Goal: Task Accomplishment & Management: Complete application form

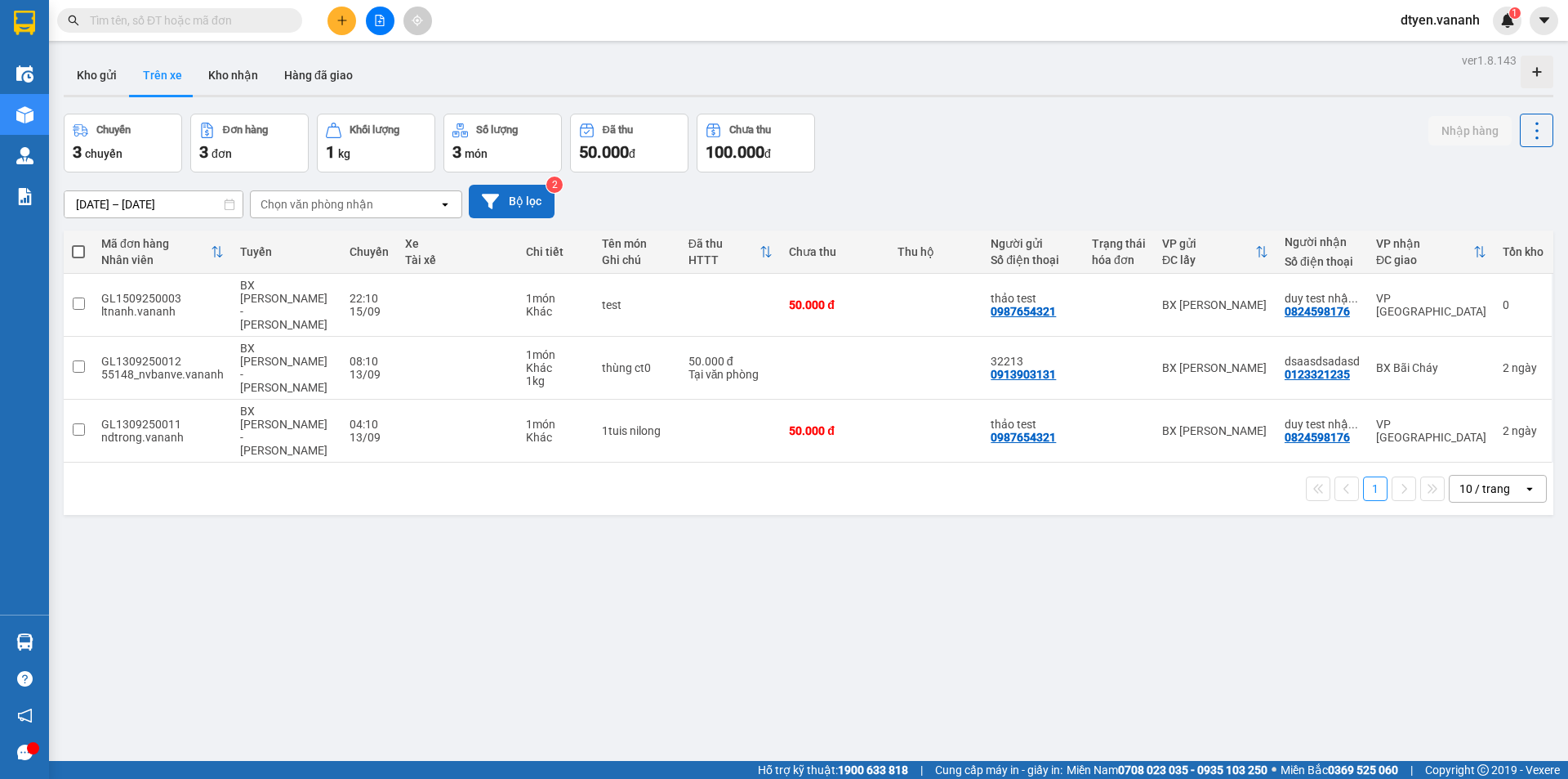
click at [509, 199] on button "Bộ lọc" at bounding box center [512, 201] width 86 height 33
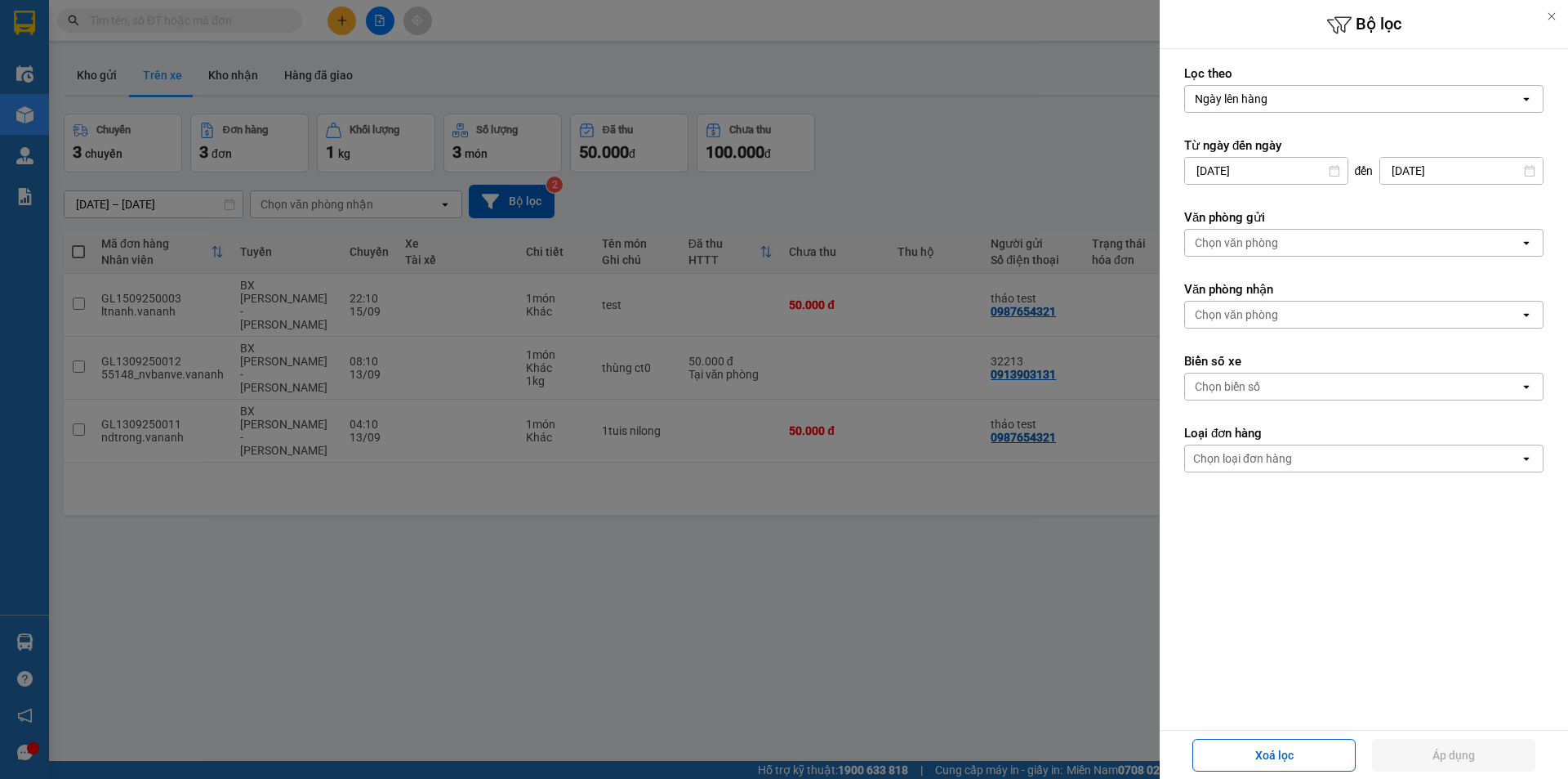
click at [1545, 17] on div at bounding box center [1551, 16] width 32 height 32
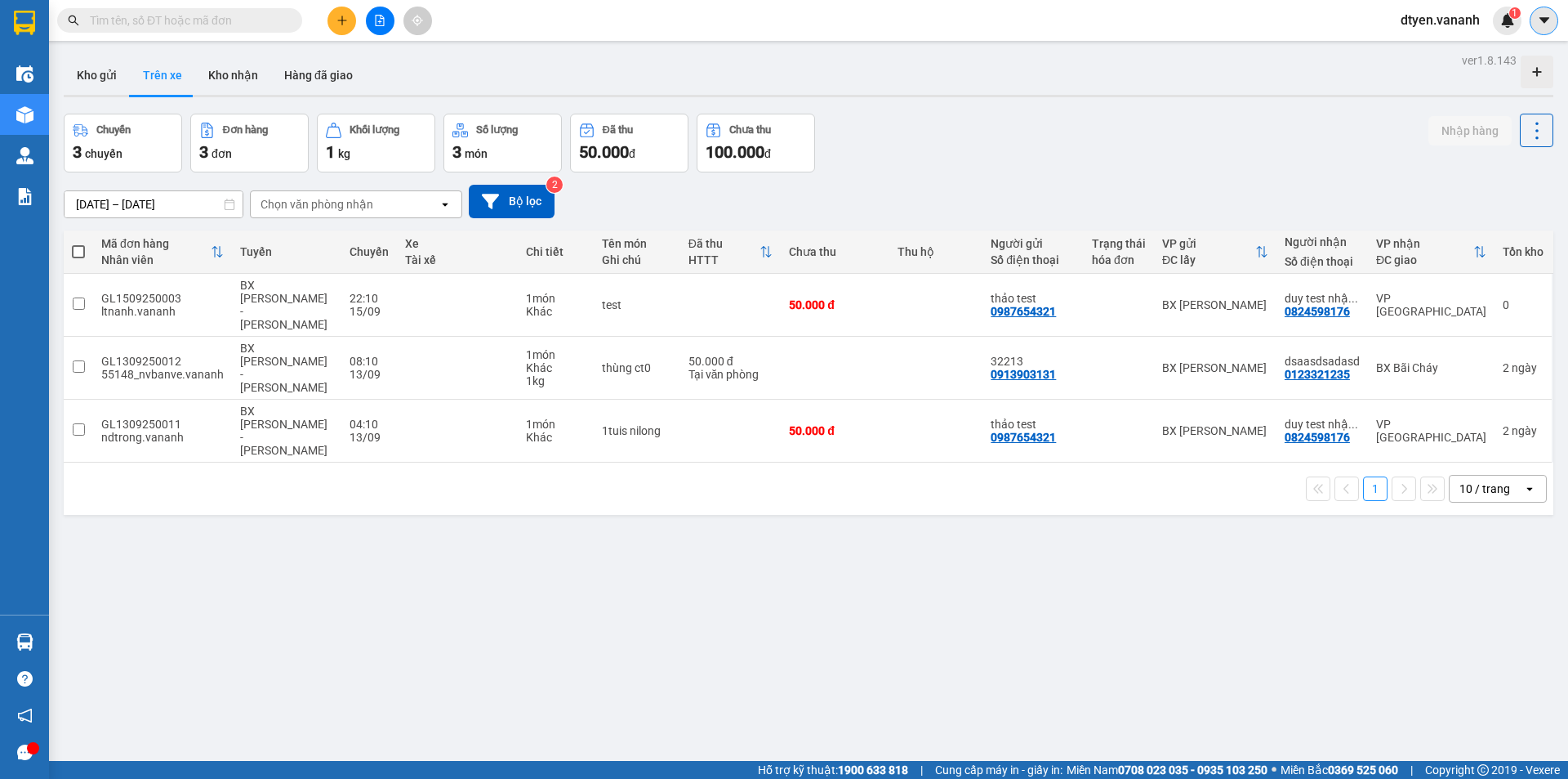
click at [1546, 22] on icon "caret-down" at bounding box center [1543, 20] width 10 height 6
click at [1431, 22] on span "dtyen.vananh" at bounding box center [1440, 20] width 105 height 21
click at [1434, 51] on span "Đăng xuất" at bounding box center [1448, 51] width 70 height 18
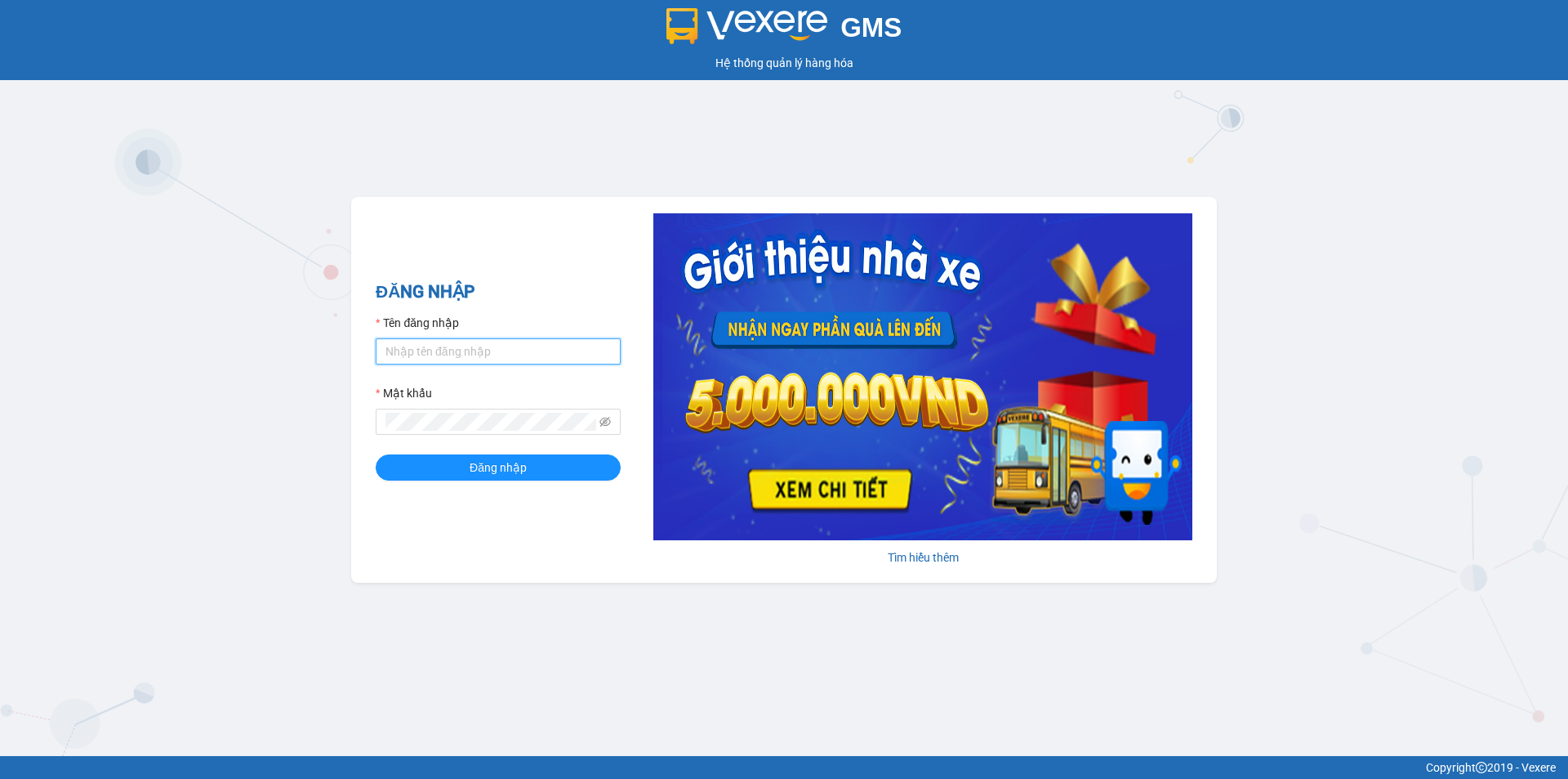
type input "tgkhanh.vananh"
click at [565, 356] on input "tgkhanh.vananh" at bounding box center [498, 351] width 245 height 27
click at [551, 468] on button "Đăng nhập" at bounding box center [498, 467] width 245 height 27
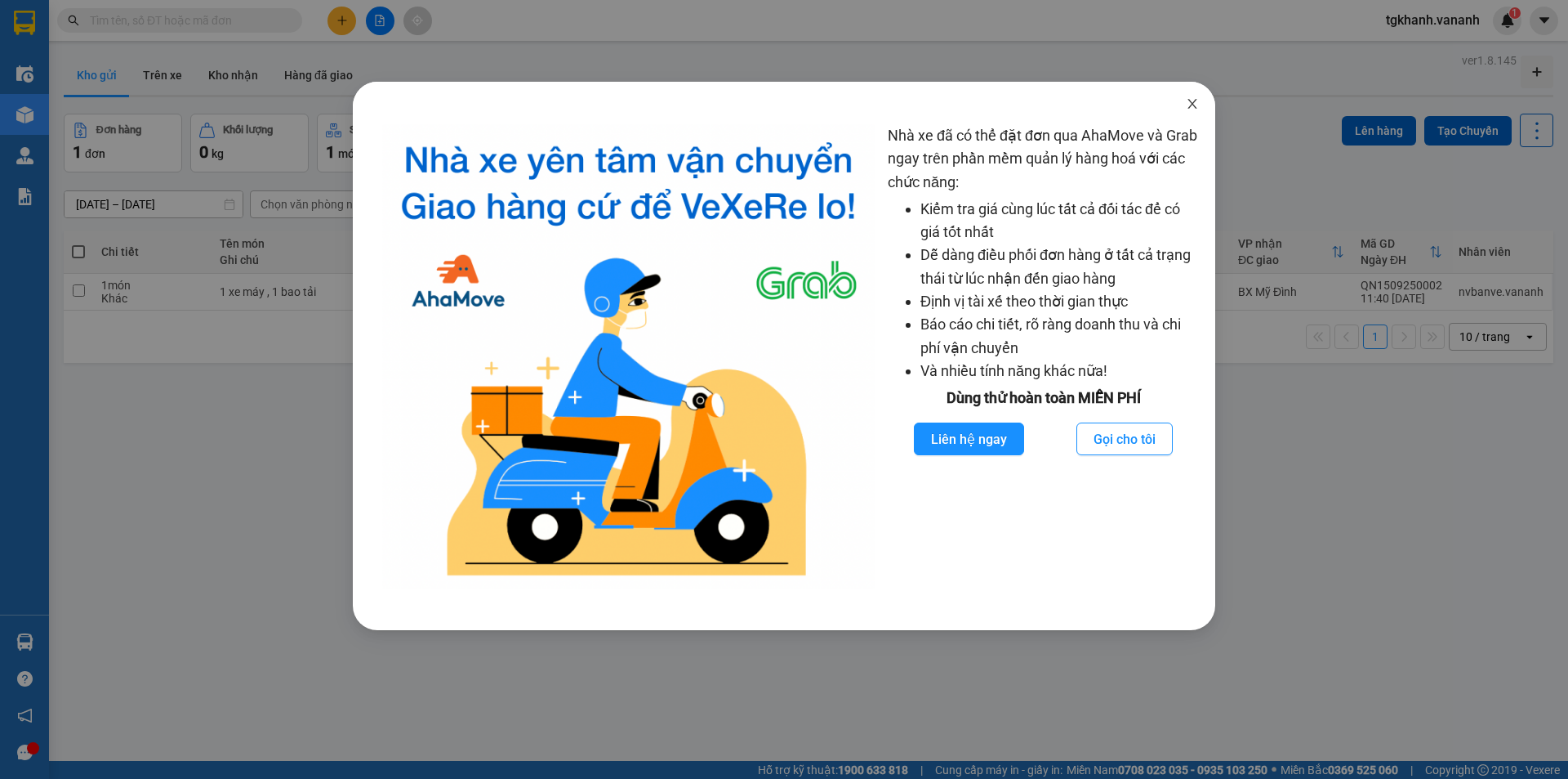
click at [1186, 106] on icon "close" at bounding box center [1192, 104] width 13 height 13
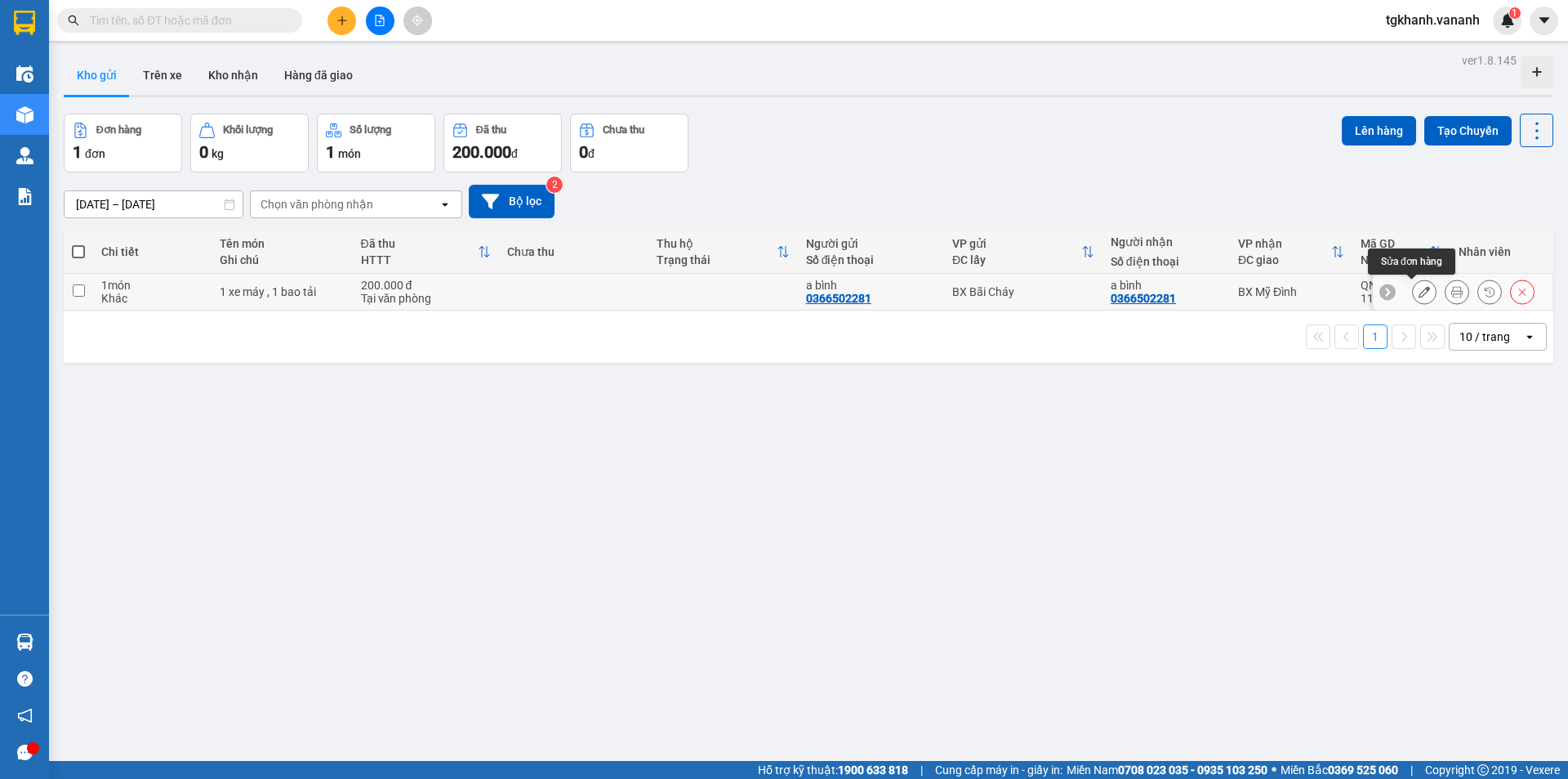
click at [1418, 292] on icon at bounding box center [1424, 292] width 12 height 12
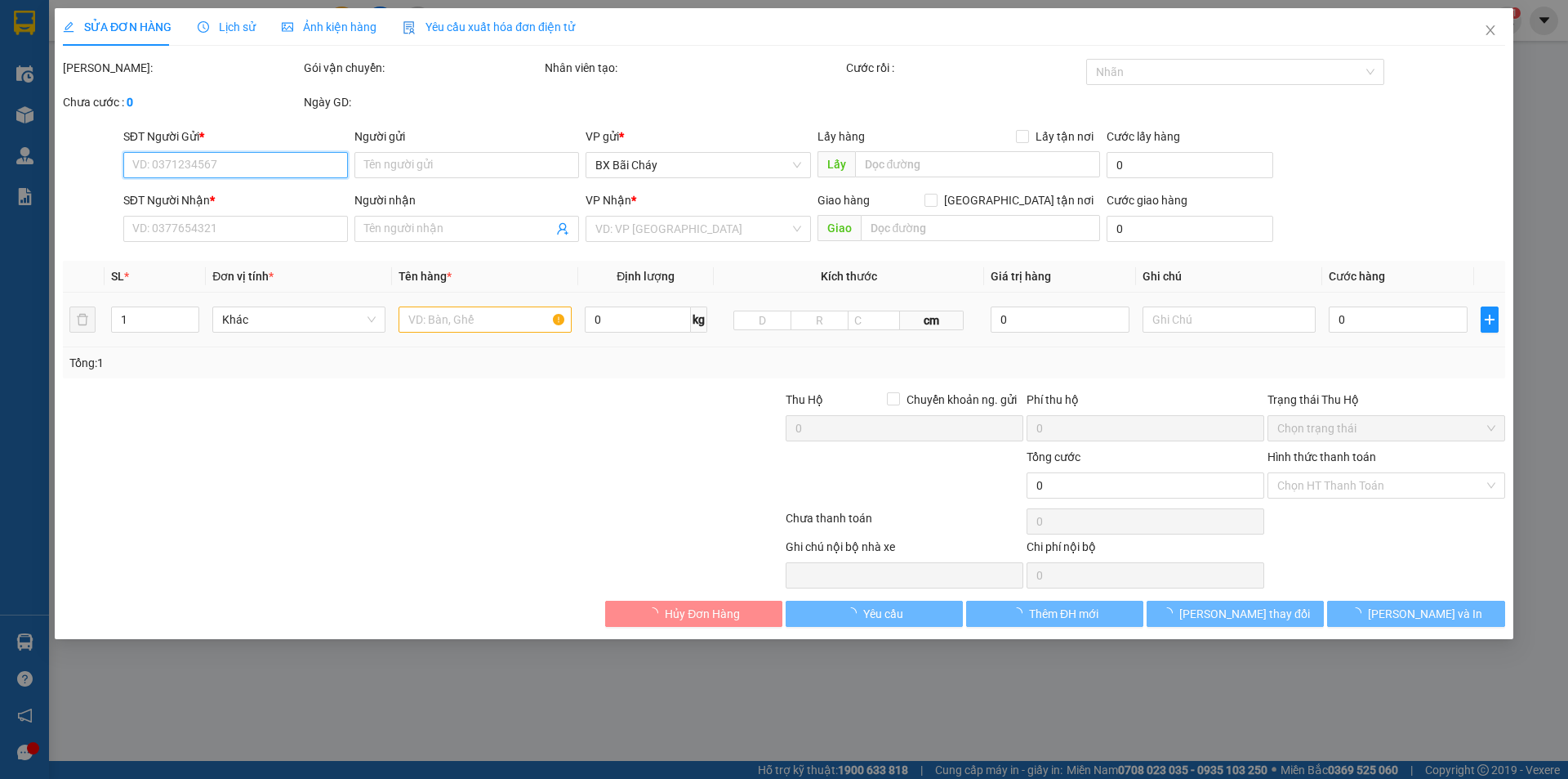
type input "0366502281"
type input "a bình"
type input "0366502281"
type input "a bình"
type input "200.000"
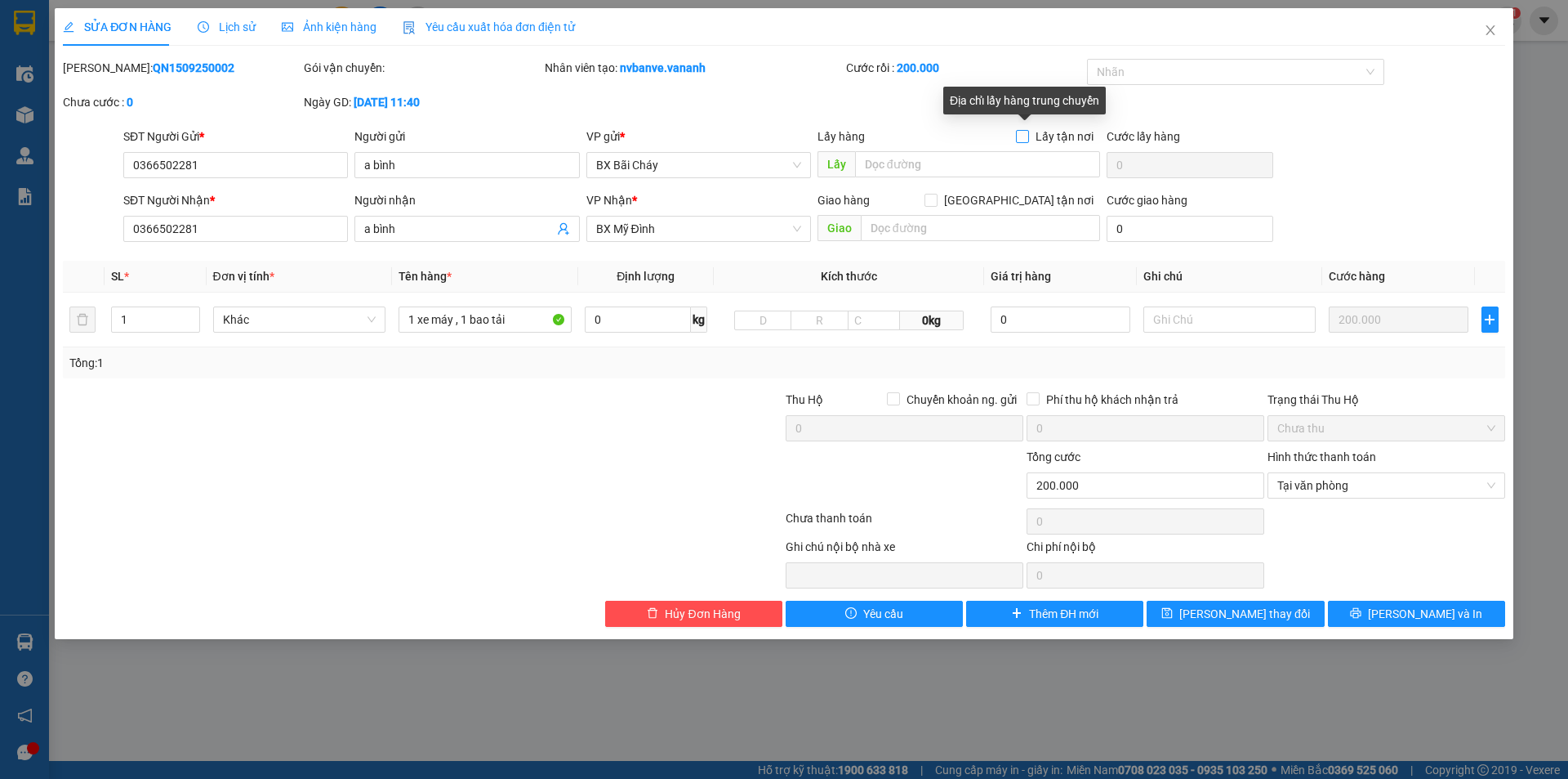
click at [1025, 132] on input "Lấy tận nơi" at bounding box center [1021, 136] width 12 height 12
checkbox input "true"
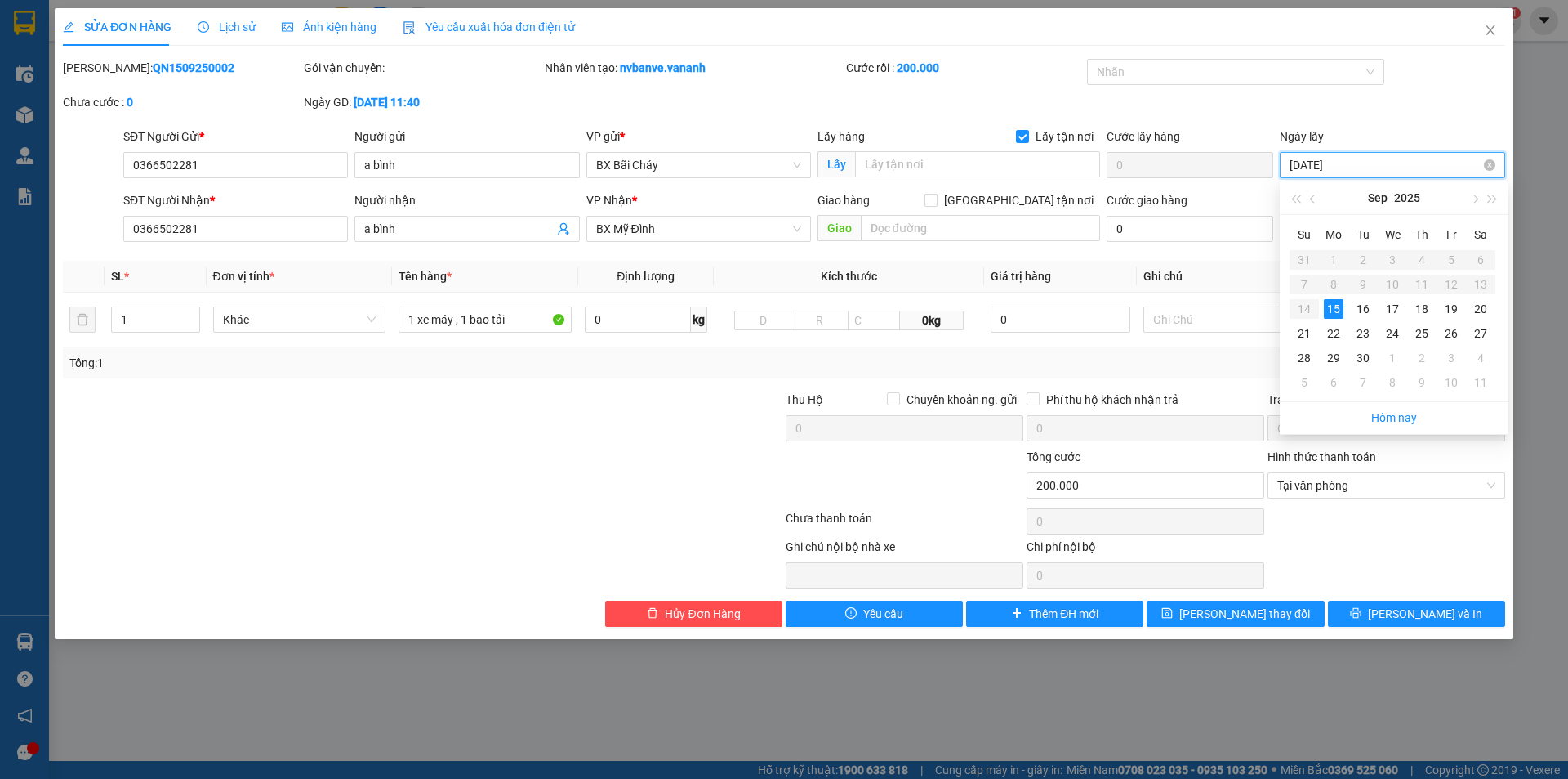
click at [1439, 160] on input "[DATE]" at bounding box center [1385, 165] width 191 height 18
type input "16/09/2025"
click at [1360, 309] on div "16" at bounding box center [1363, 309] width 20 height 20
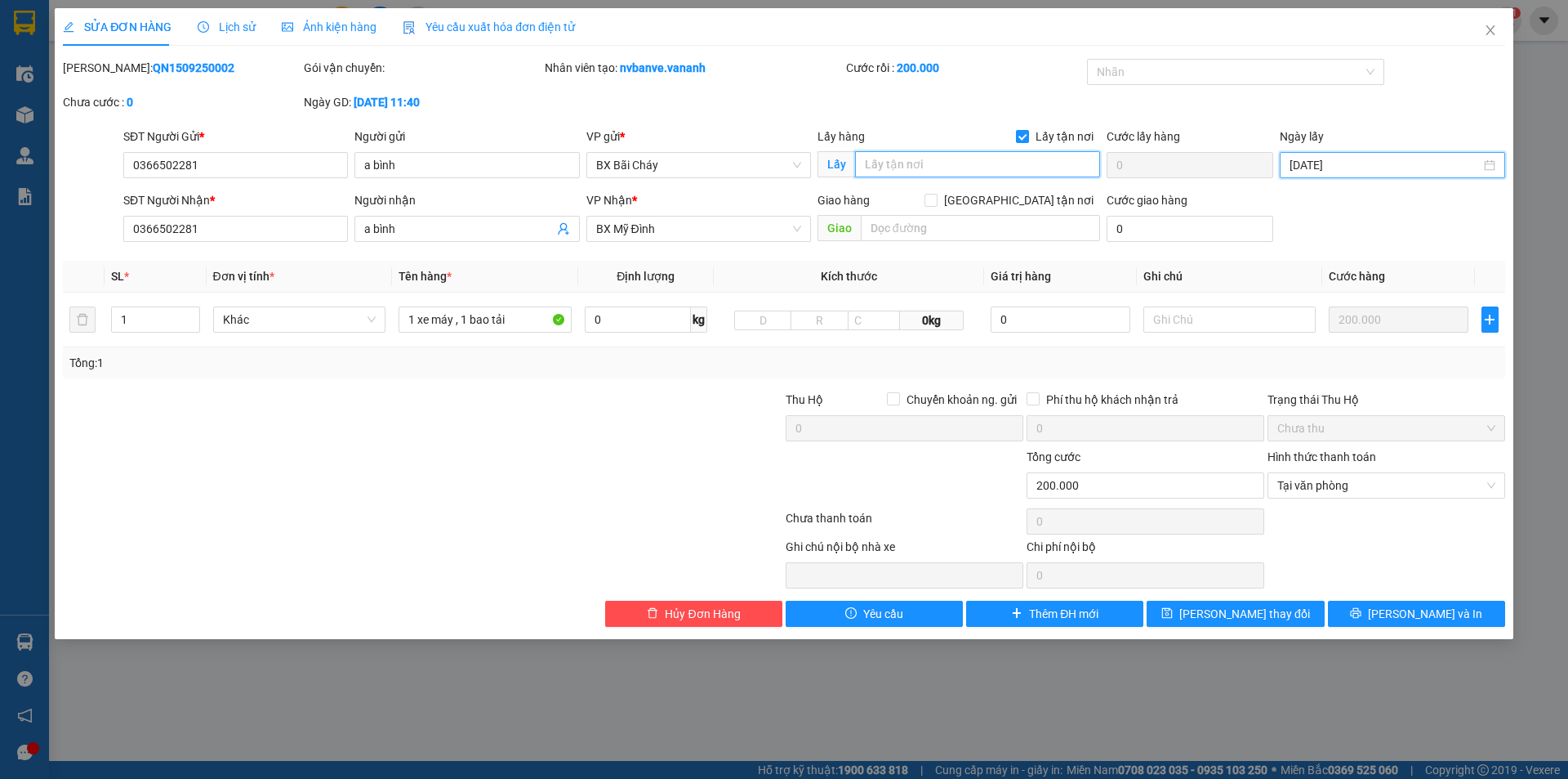
click at [950, 158] on input "text" at bounding box center [977, 164] width 245 height 27
paste input "120 hậu can bai chay a binh"
click at [884, 166] on input "120 hậu can bai chay a binh" at bounding box center [977, 164] width 245 height 27
click at [1068, 163] on input "120 đường hậu cần, bãi chay, a binh" at bounding box center [977, 164] width 245 height 27
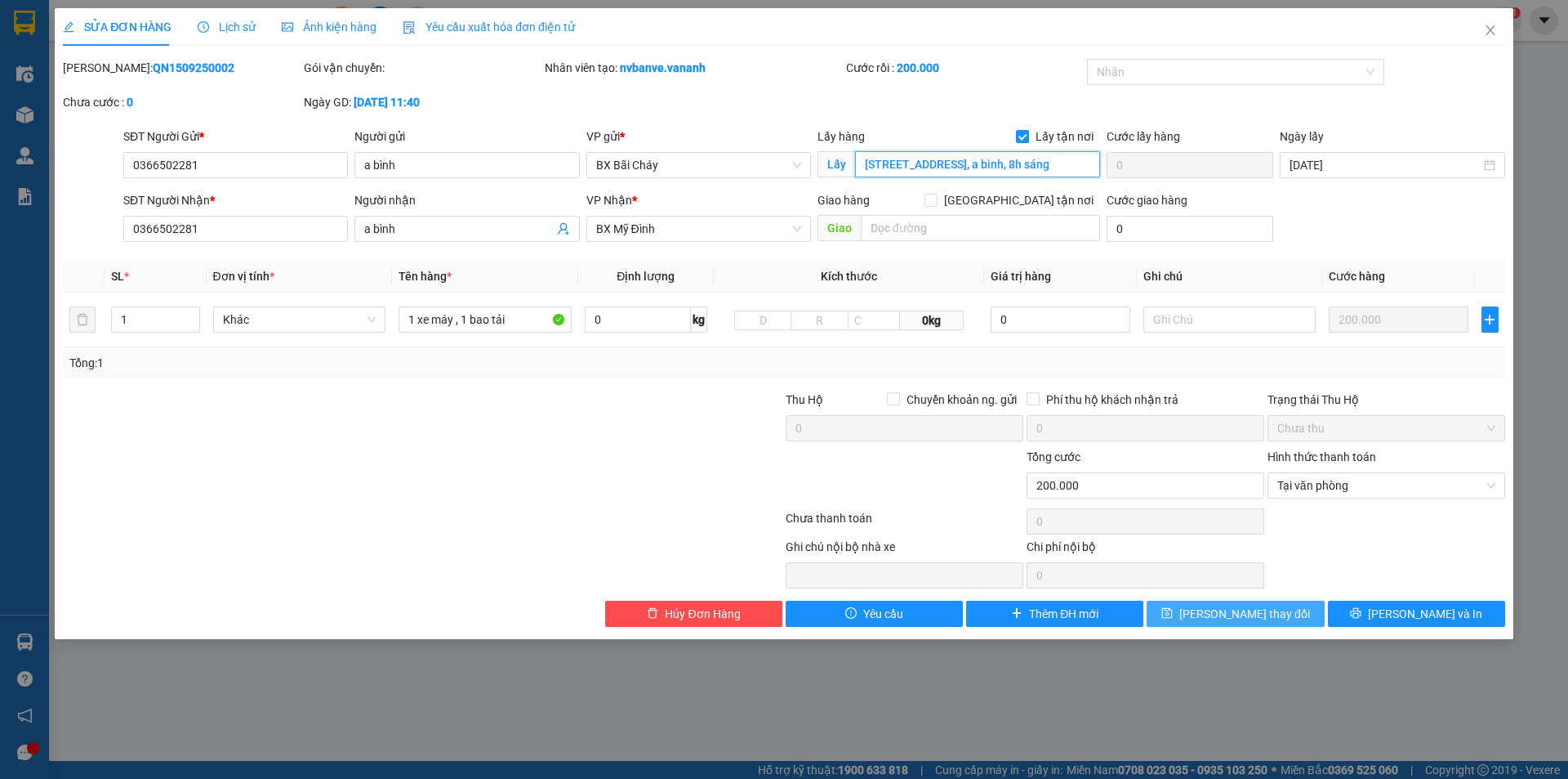
type input "120 đường hậu cần, bãi chay, a binh, 8h sáng"
click at [1252, 614] on span "Lưu thay đổi" at bounding box center [1245, 614] width 131 height 18
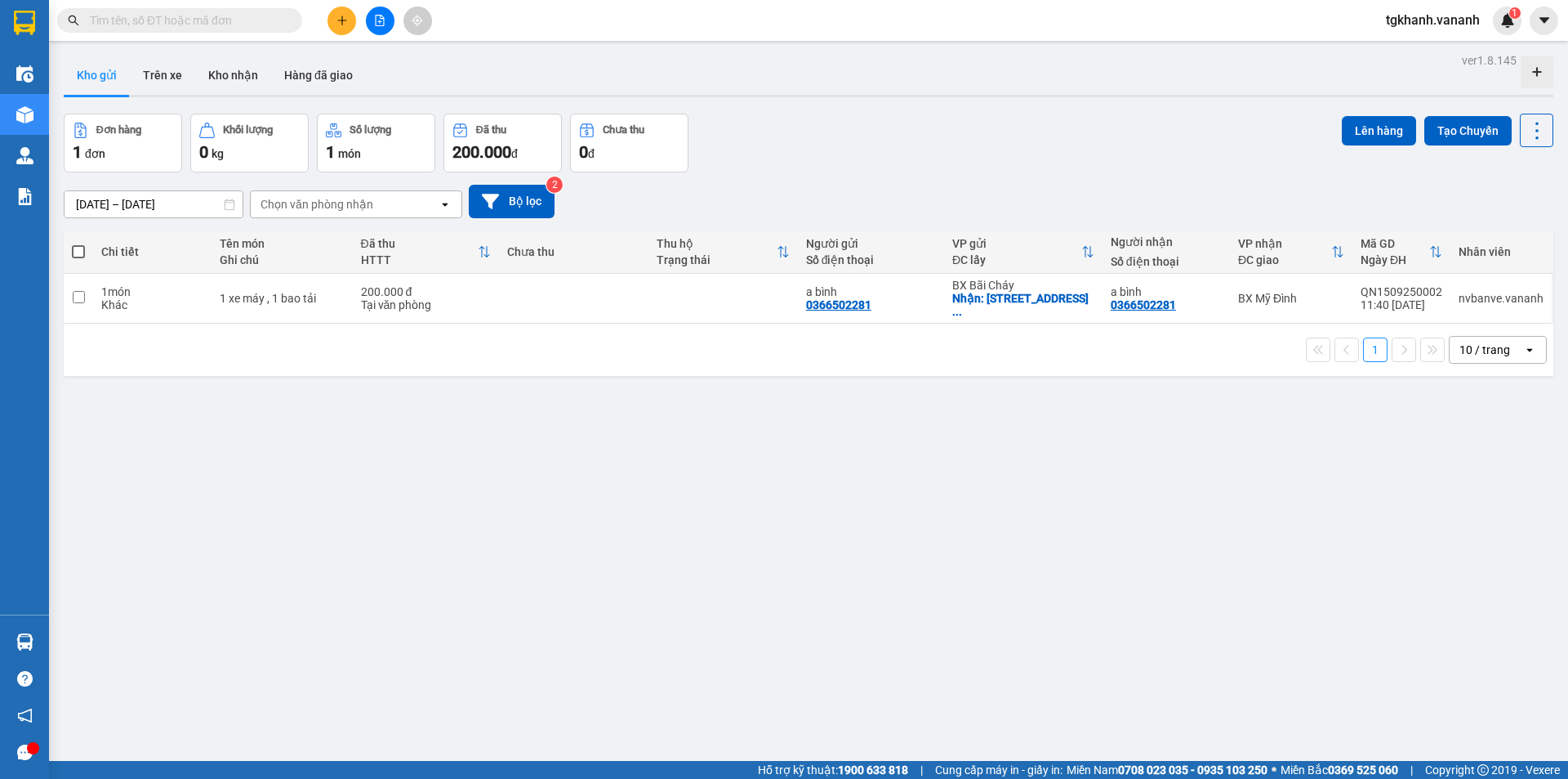
click at [897, 483] on div "ver 1.8.145 Kho gửi Trên xe Kho nhận Hàng đã giao Đơn hàng 1 đơn Khối lượng 0 k…" at bounding box center [808, 438] width 1503 height 779
click at [941, 403] on div "ver 1.8.145 Kho gửi Trên xe Kho nhận Hàng đã giao Đơn hàng 1 đơn Khối lượng 0 k…" at bounding box center [808, 438] width 1503 height 779
click at [868, 148] on div "Đơn hàng 1 đơn Khối lượng 0 kg Số lượng 1 món Đã thu 200.000 đ Chưa thu 0 đ Lên…" at bounding box center [808, 143] width 1489 height 59
click at [392, 296] on div "200.000 đ" at bounding box center [426, 292] width 130 height 13
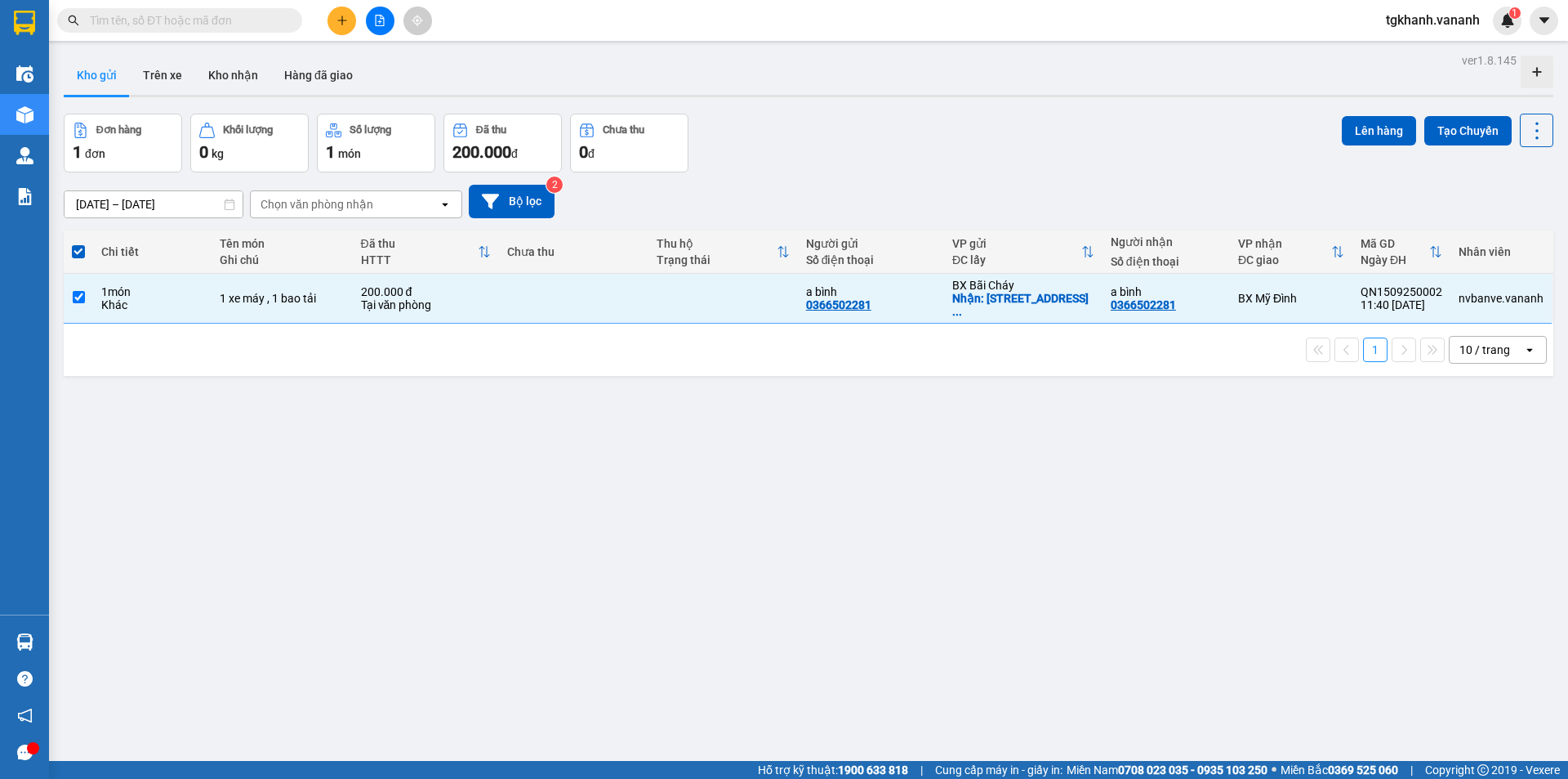
click at [915, 435] on div "ver 1.8.145 Kho gửi Trên xe Kho nhận Hàng đã giao Đơn hàng 1 đơn Khối lượng 0 k…" at bounding box center [808, 438] width 1503 height 779
click at [928, 433] on div "ver 1.8.145 Kho gửi Trên xe Kho nhận Hàng đã giao Đơn hàng 1 đơn Khối lượng 0 k…" at bounding box center [808, 438] width 1503 height 779
click at [981, 310] on div "Nhận: 120 đường hậu cần, bãi chay, a binh, 8h ..." at bounding box center [1023, 305] width 142 height 27
checkbox input "false"
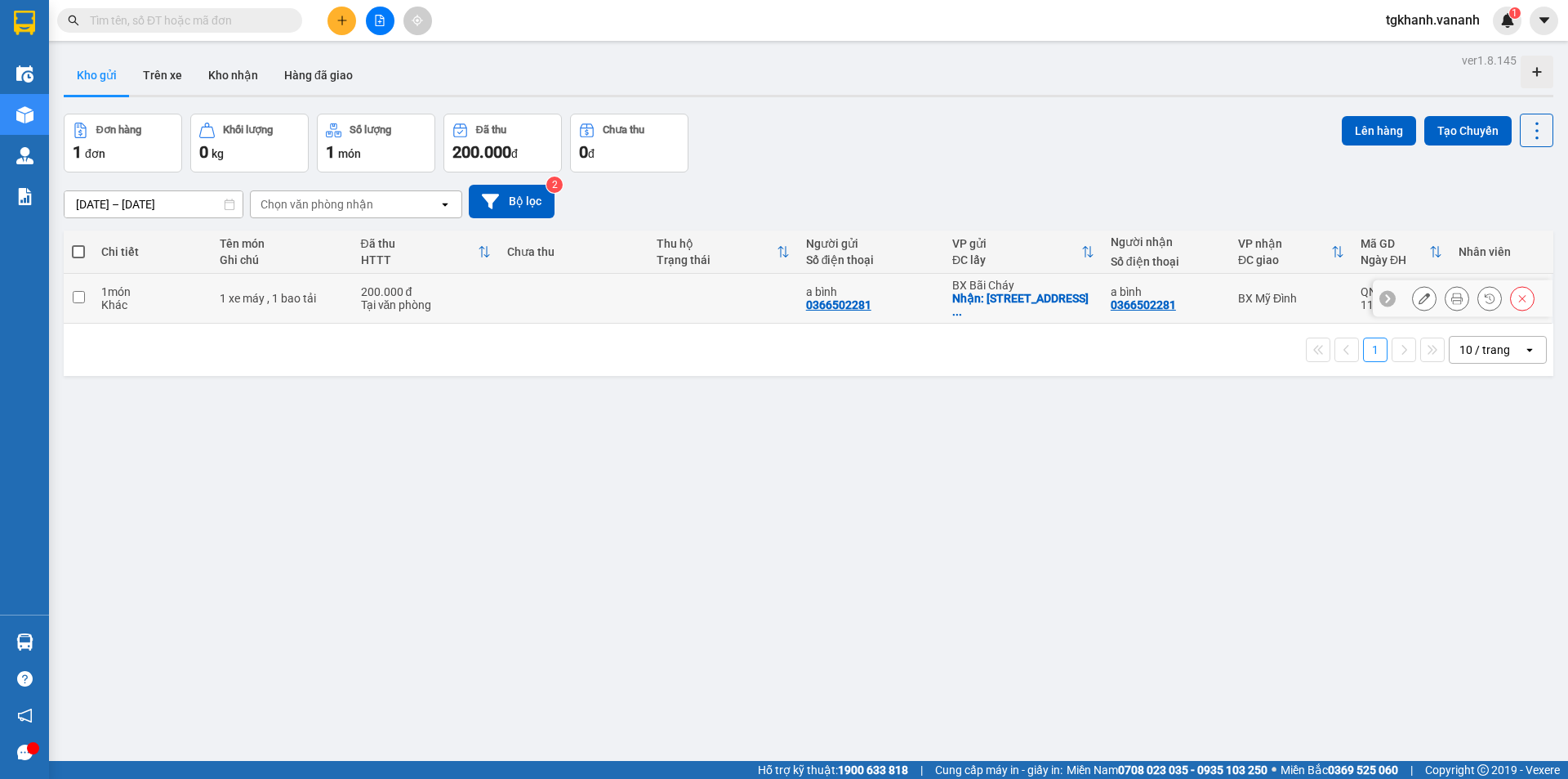
click at [1418, 300] on icon at bounding box center [1424, 298] width 12 height 12
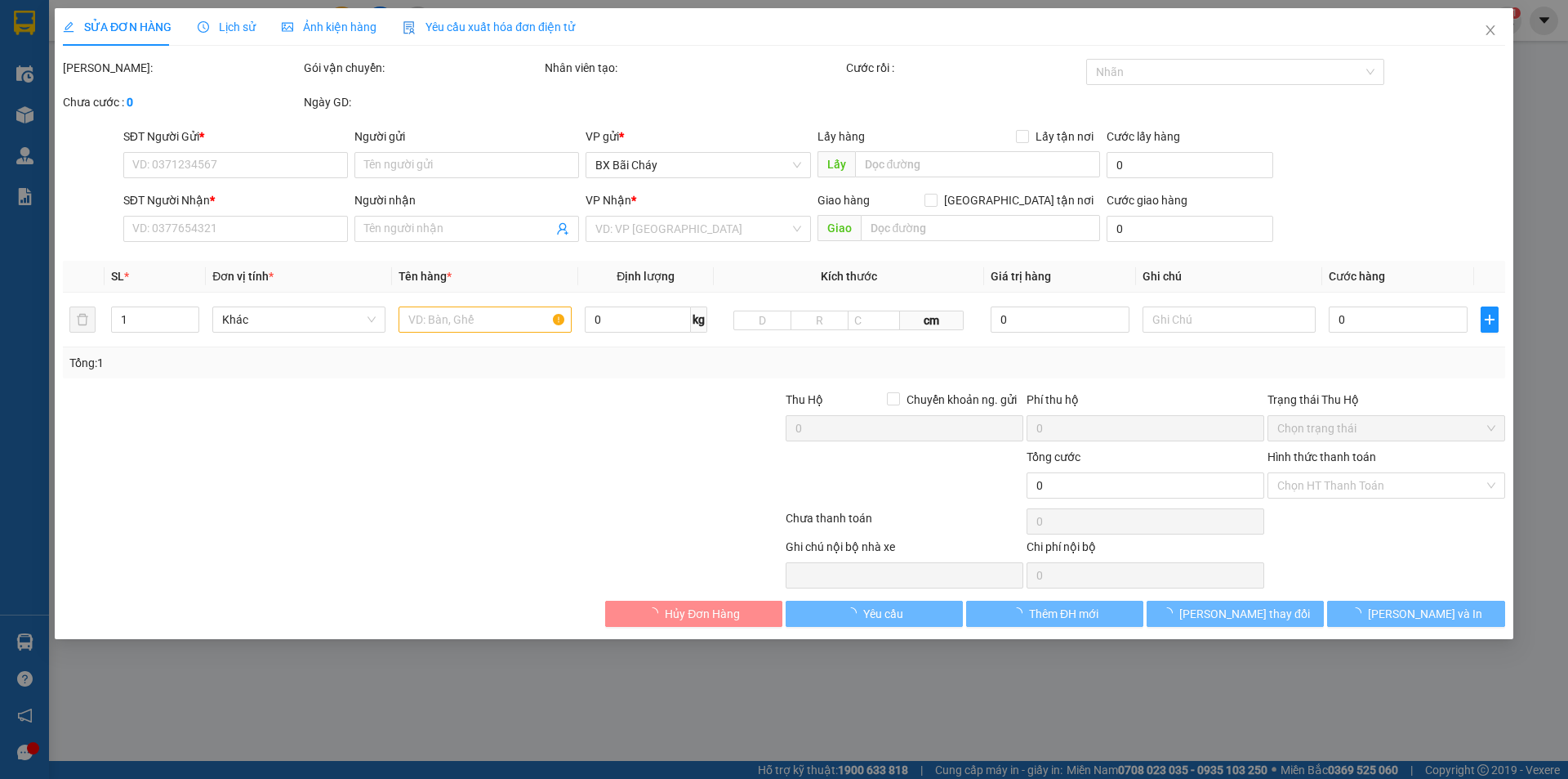
type input "0366502281"
type input "a bình"
checkbox input "true"
type input "120 đường hậu cần, bãi chay, a binh, 8h sáng"
type input "0366502281"
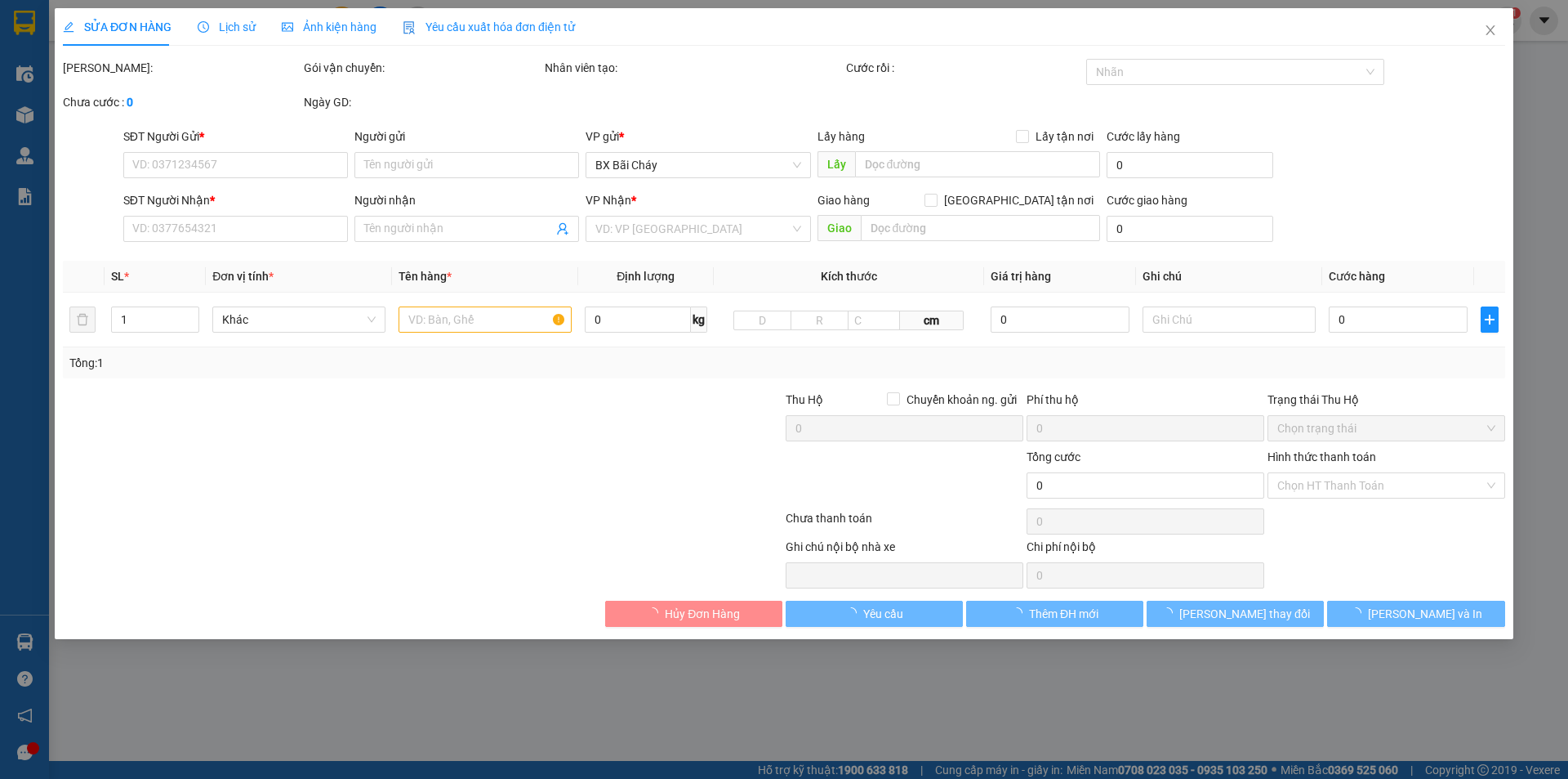
type input "a bình"
type input "200.000"
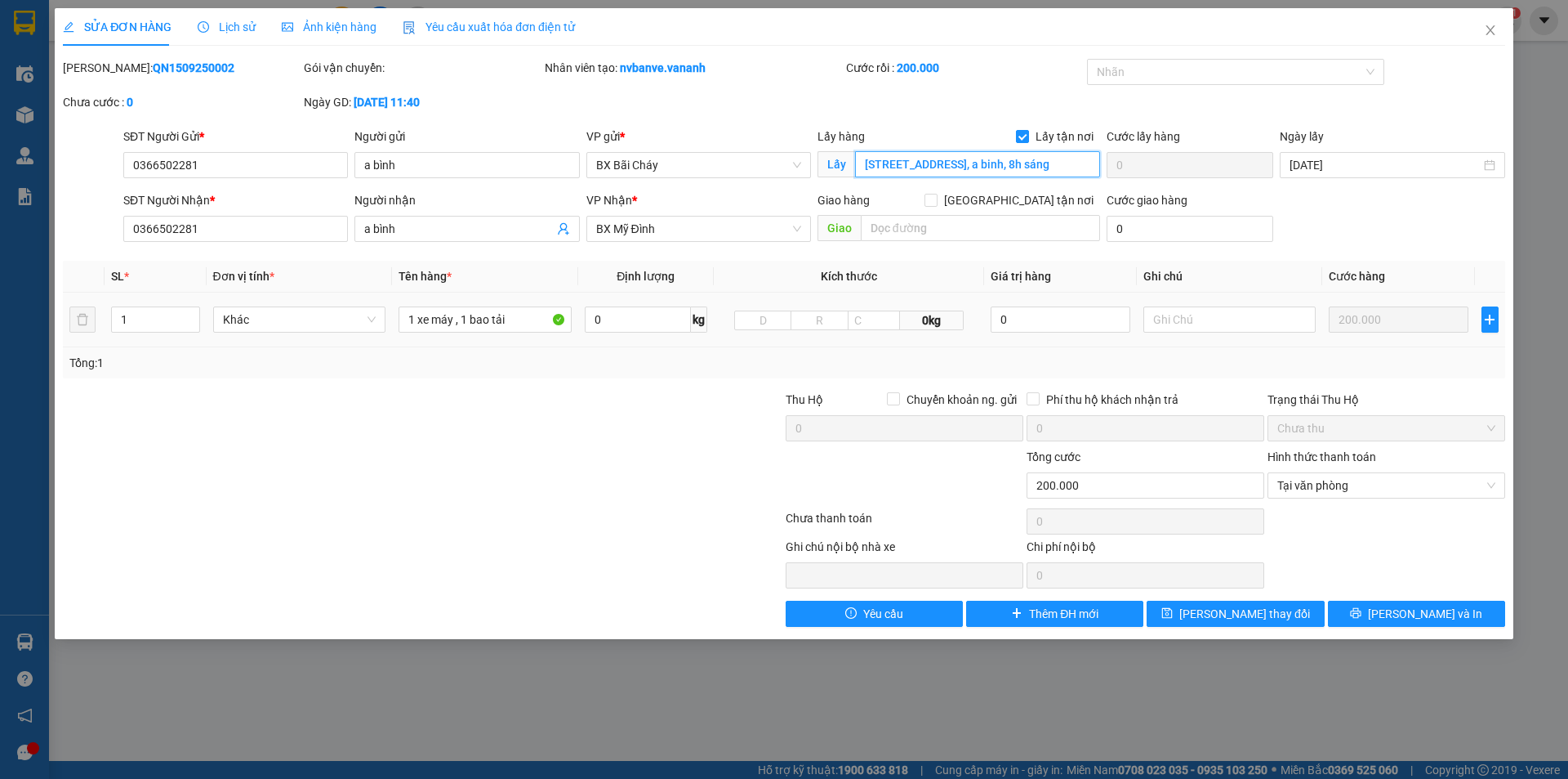
click at [863, 158] on input "120 đường hậu cần, bãi chay, a binh, 8h sáng" at bounding box center [977, 164] width 245 height 27
click at [865, 164] on input "120 đường hậu cần, bãi chay, a binh, 8h sáng" at bounding box center [977, 164] width 245 height 27
type input "NR:120 đường hậu cần, bãi chay, a binh, 8h sáng"
click at [1244, 612] on span "Lưu thay đổi" at bounding box center [1245, 614] width 131 height 18
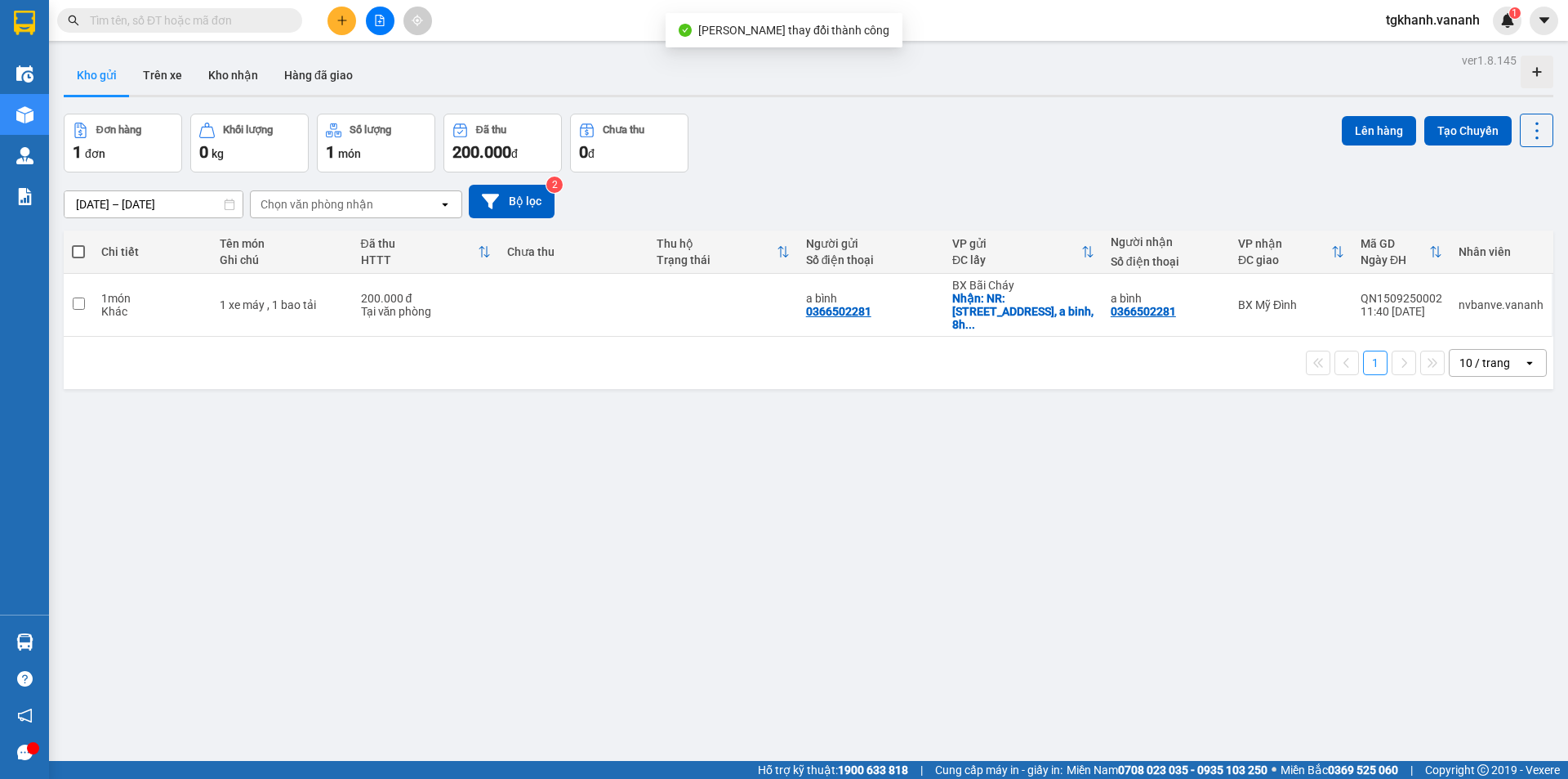
click at [748, 484] on div "ver 1.8.145 Kho gửi Trên xe Kho nhận Hàng đã giao Đơn hàng 1 đơn Khối lượng 0 k…" at bounding box center [808, 438] width 1503 height 779
click at [512, 485] on div "ver 1.8.145 Kho gửi Trên xe Kho nhận Hàng đã giao Đơn hàng 1 đơn Khối lượng 0 k…" at bounding box center [808, 438] width 1503 height 779
